Goal: Task Accomplishment & Management: Manage account settings

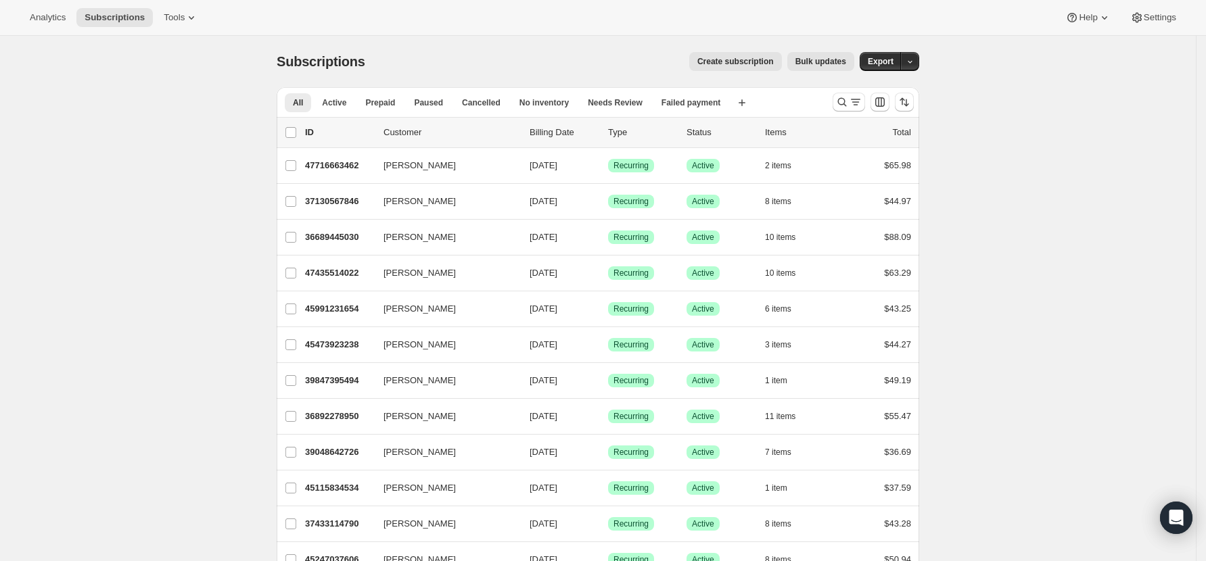
drag, startPoint x: 840, startPoint y: 98, endPoint x: 258, endPoint y: 124, distance: 582.3
click at [840, 97] on icon "Search and filter results" at bounding box center [842, 102] width 14 height 14
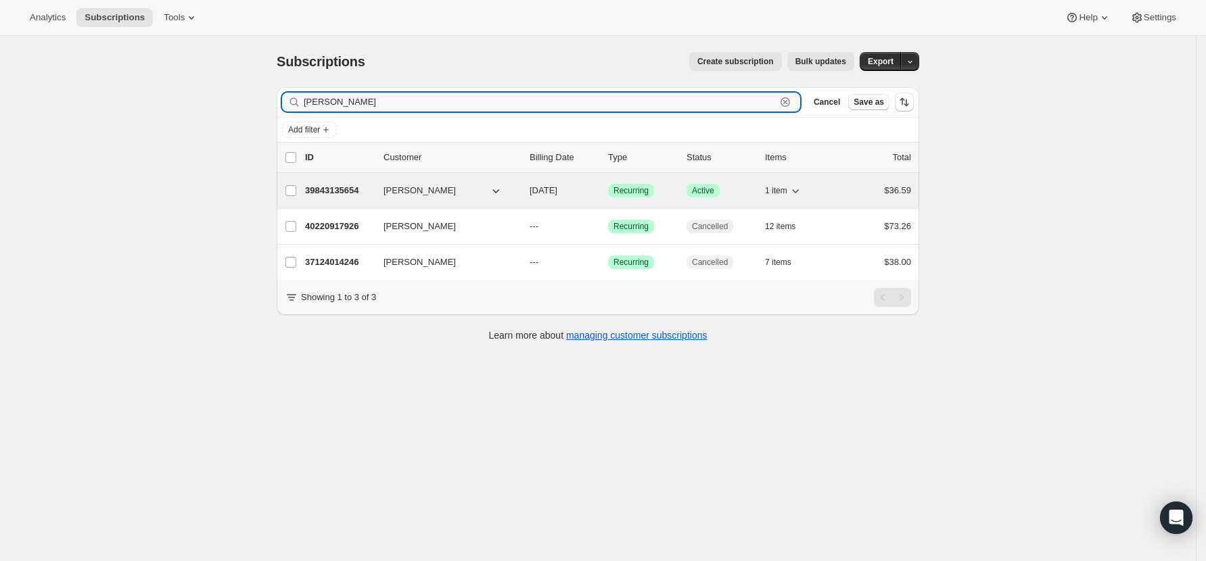
type input "[PERSON_NAME]"
click at [322, 188] on p "39843135654" at bounding box center [339, 191] width 68 height 14
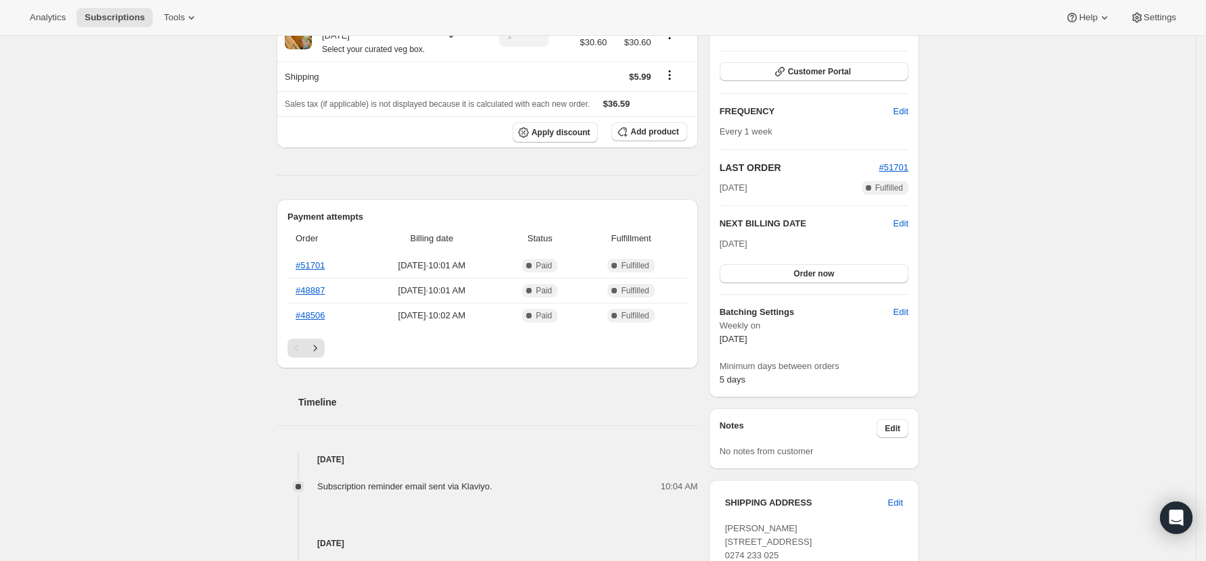
scroll to position [271, 0]
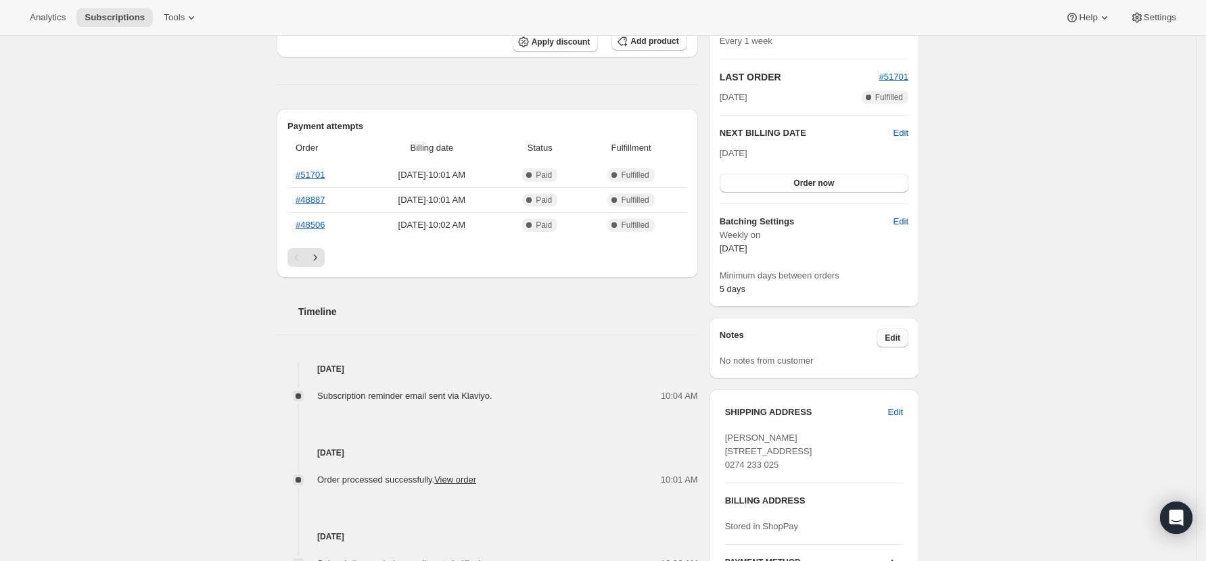
click at [900, 341] on span "Edit" at bounding box center [893, 338] width 16 height 11
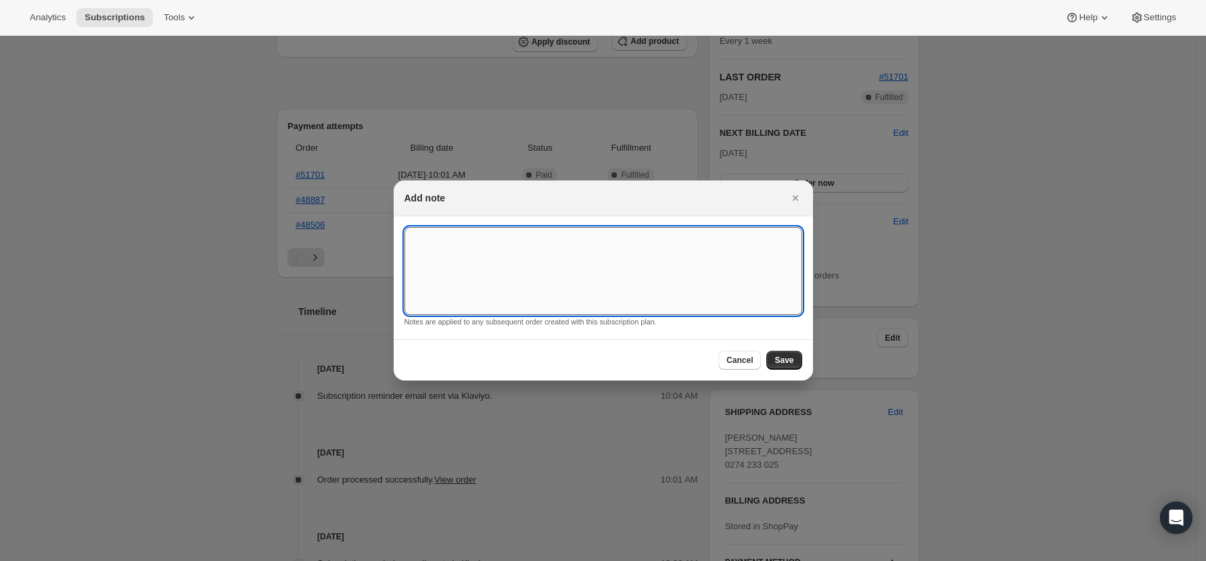
click at [423, 258] on textarea ":rcd:" at bounding box center [603, 271] width 398 height 88
type textarea "Please leave box around the BACK of the house in the shade. Please don't leave …"
click at [774, 244] on textarea "Please leave box around the BACK of the house in the shade. Please don't leave …" at bounding box center [603, 271] width 398 height 88
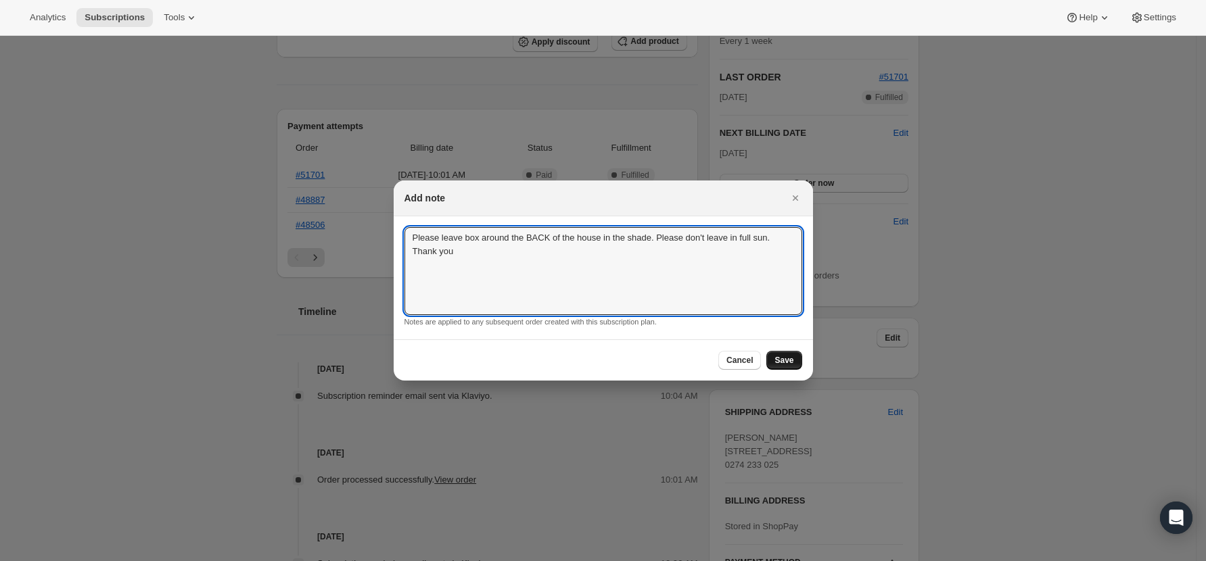
type textarea "Please leave box around the BACK of the house in the shade. Please don't leave …"
click at [781, 361] on span "Save" at bounding box center [783, 360] width 19 height 11
